Goal: Entertainment & Leisure: Consume media (video, audio)

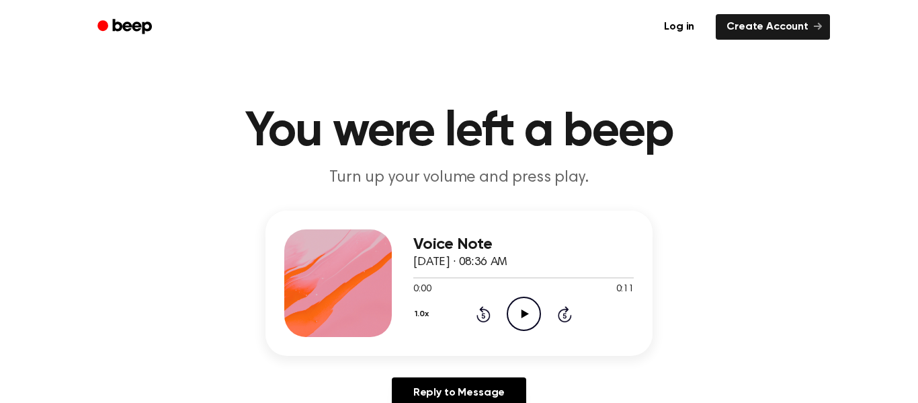
click at [526, 317] on icon "Play Audio" at bounding box center [524, 314] width 34 height 34
click at [517, 313] on icon "Play Audio" at bounding box center [524, 314] width 34 height 34
click at [525, 321] on icon "Play Audio" at bounding box center [524, 314] width 34 height 34
click at [512, 309] on icon "Play Audio" at bounding box center [524, 314] width 34 height 34
click at [518, 319] on icon "Play Audio" at bounding box center [524, 314] width 34 height 34
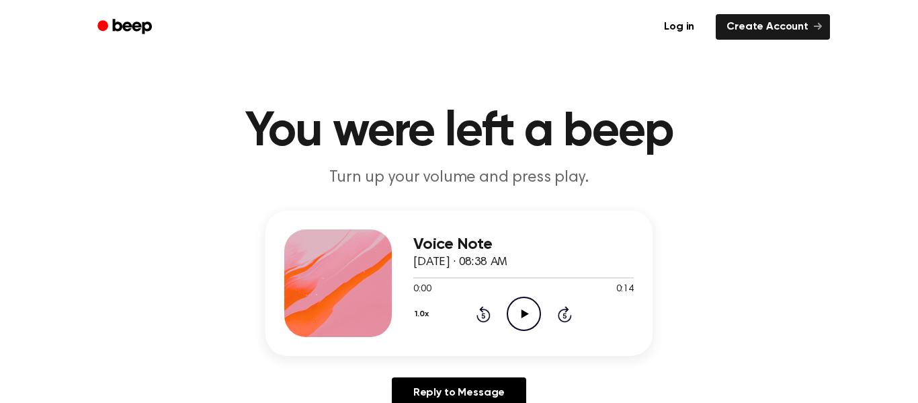
click at [525, 309] on icon "Play Audio" at bounding box center [524, 314] width 34 height 34
